Goal: Task Accomplishment & Management: Use online tool/utility

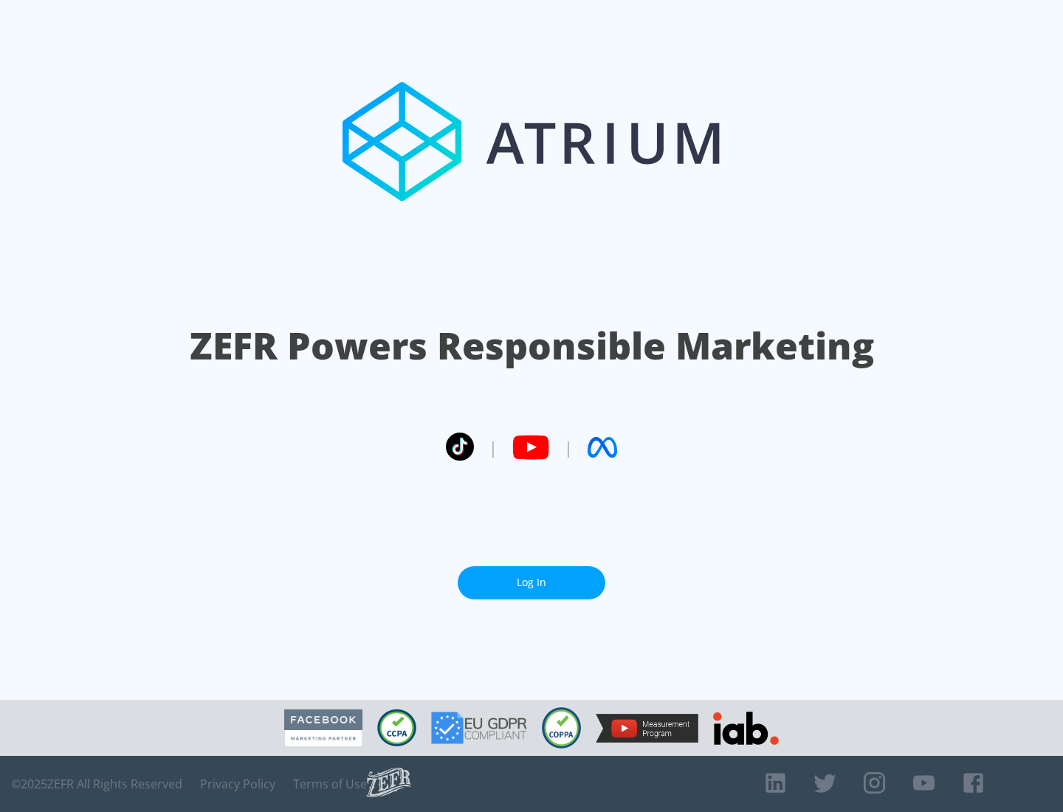
click at [531, 582] on link "Log In" at bounding box center [532, 582] width 148 height 33
